Goal: Information Seeking & Learning: Learn about a topic

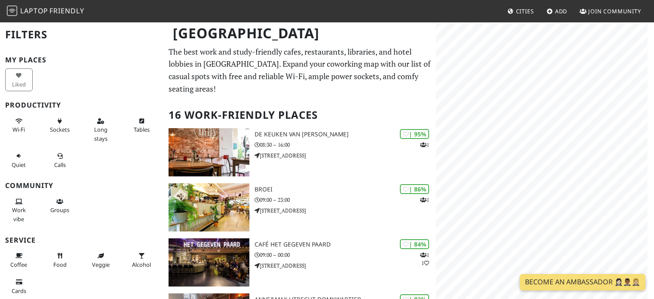
scroll to position [344, 0]
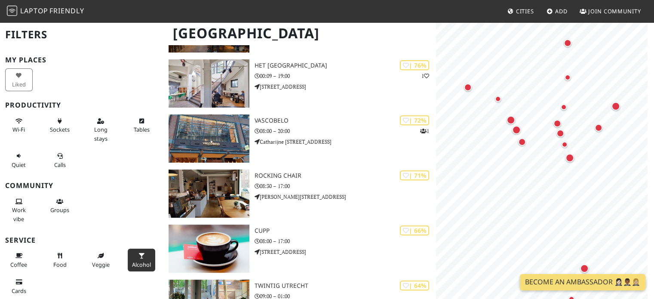
click at [138, 258] on button "Alcohol" at bounding box center [142, 259] width 28 height 23
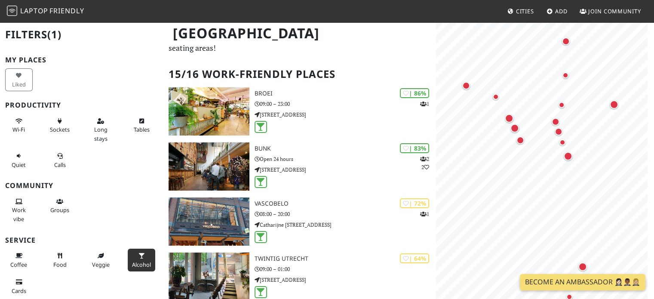
scroll to position [0, 0]
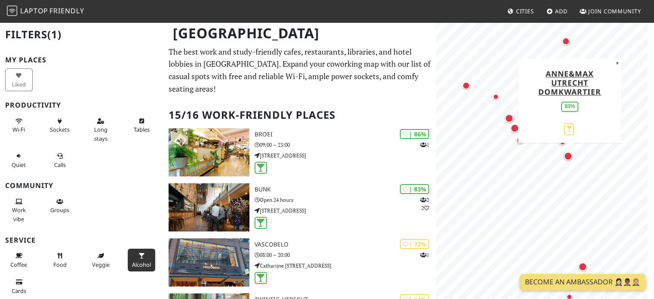
click at [568, 161] on div "Map marker" at bounding box center [569, 158] width 12 height 12
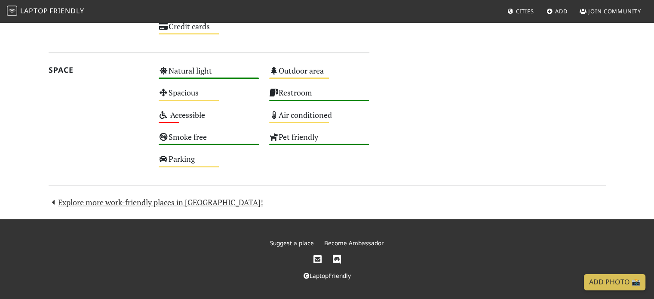
scroll to position [512, 0]
click at [71, 160] on div "Space" at bounding box center [98, 119] width 110 height 110
